Goal: Entertainment & Leisure: Browse casually

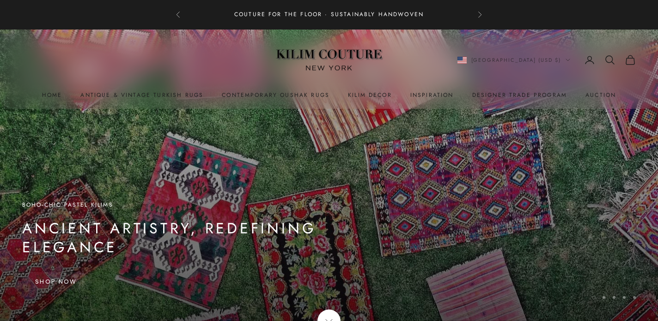
click at [482, 15] on button "Next" at bounding box center [480, 15] width 6 height 18
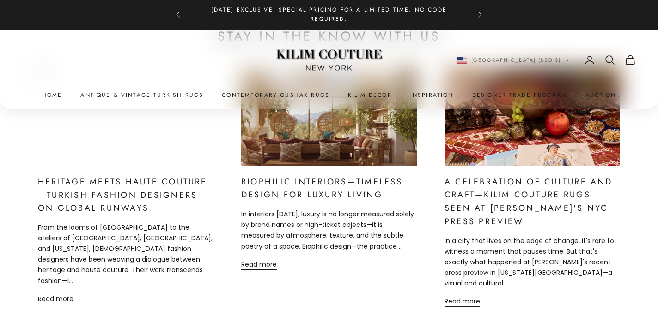
scroll to position [3907, 0]
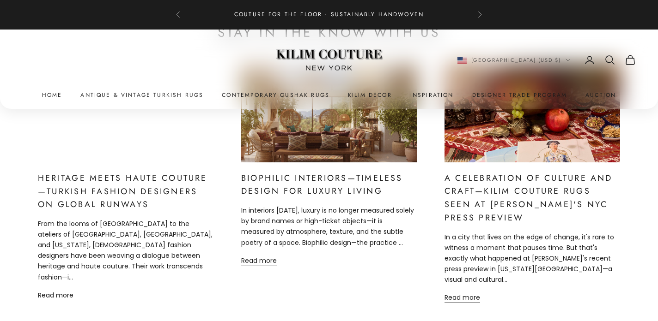
click at [53, 291] on link "Read more" at bounding box center [56, 296] width 36 height 11
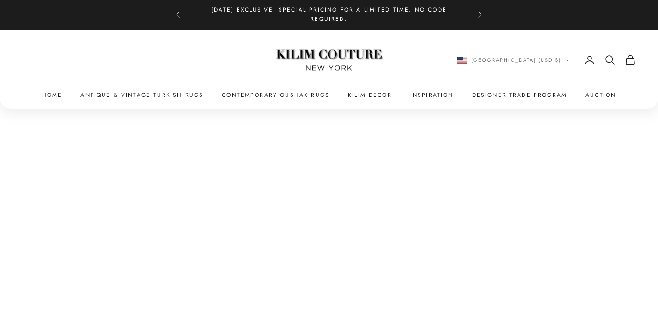
click at [335, 51] on link "Kilim Couture [US_STATE]" at bounding box center [328, 60] width 115 height 44
click at [176, 100] on x-header "Kilim Couture New York Navigation menu Home Antique & Vintage Turkish Rugs Cont…" at bounding box center [329, 69] width 658 height 79
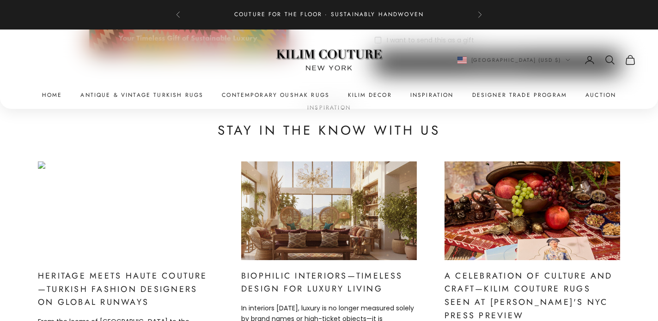
scroll to position [3810, 0]
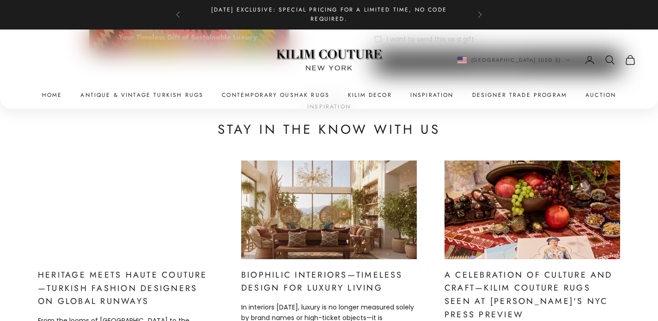
click at [139, 219] on img at bounding box center [125, 210] width 211 height 118
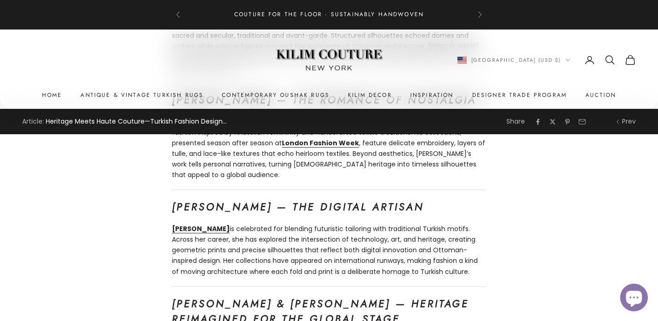
scroll to position [559, 0]
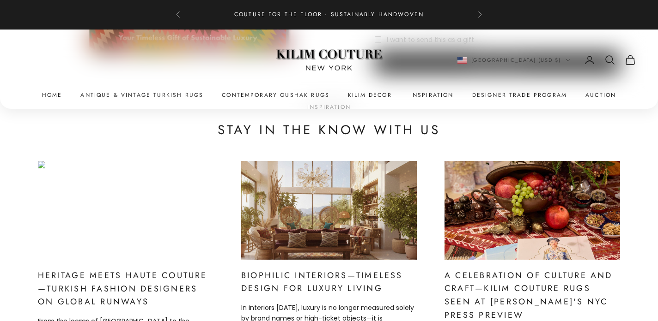
scroll to position [3804, 0]
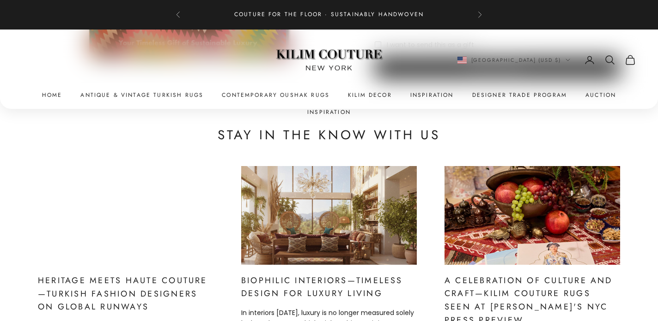
click at [167, 195] on img at bounding box center [125, 216] width 211 height 118
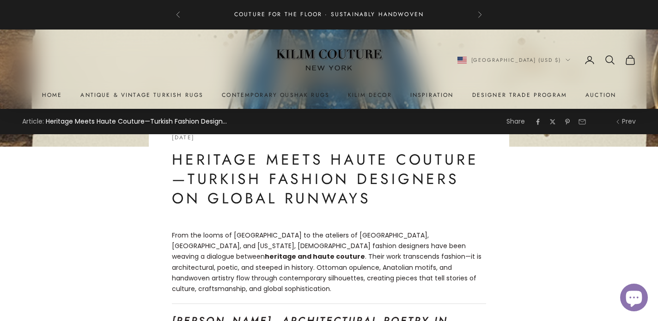
scroll to position [182, 0]
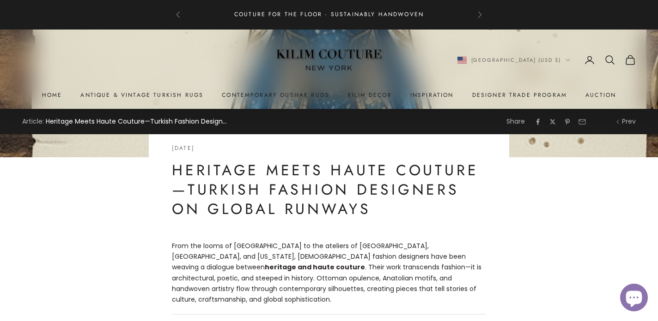
drag, startPoint x: 172, startPoint y: 170, endPoint x: 324, endPoint y: 206, distance: 156.4
click at [324, 206] on h1 "Heritage Meets Haute Couture—Turkish Fashion Designers on Global Runways" at bounding box center [329, 190] width 314 height 58
